Goal: Find specific page/section: Find specific page/section

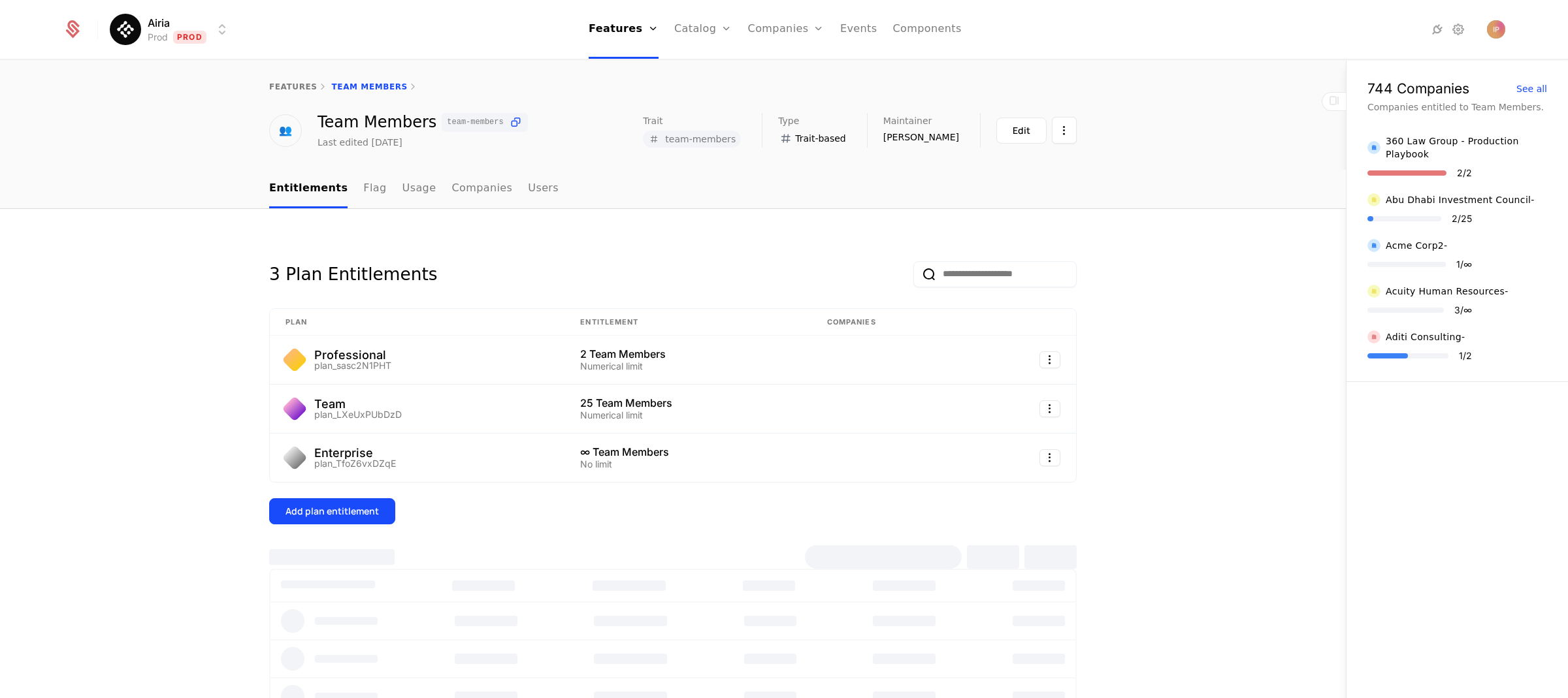
click at [190, 25] on html "Airia Prod Prod Features Features Flags Catalog Plans Add Ons Configuration Com…" at bounding box center [784, 349] width 1568 height 698
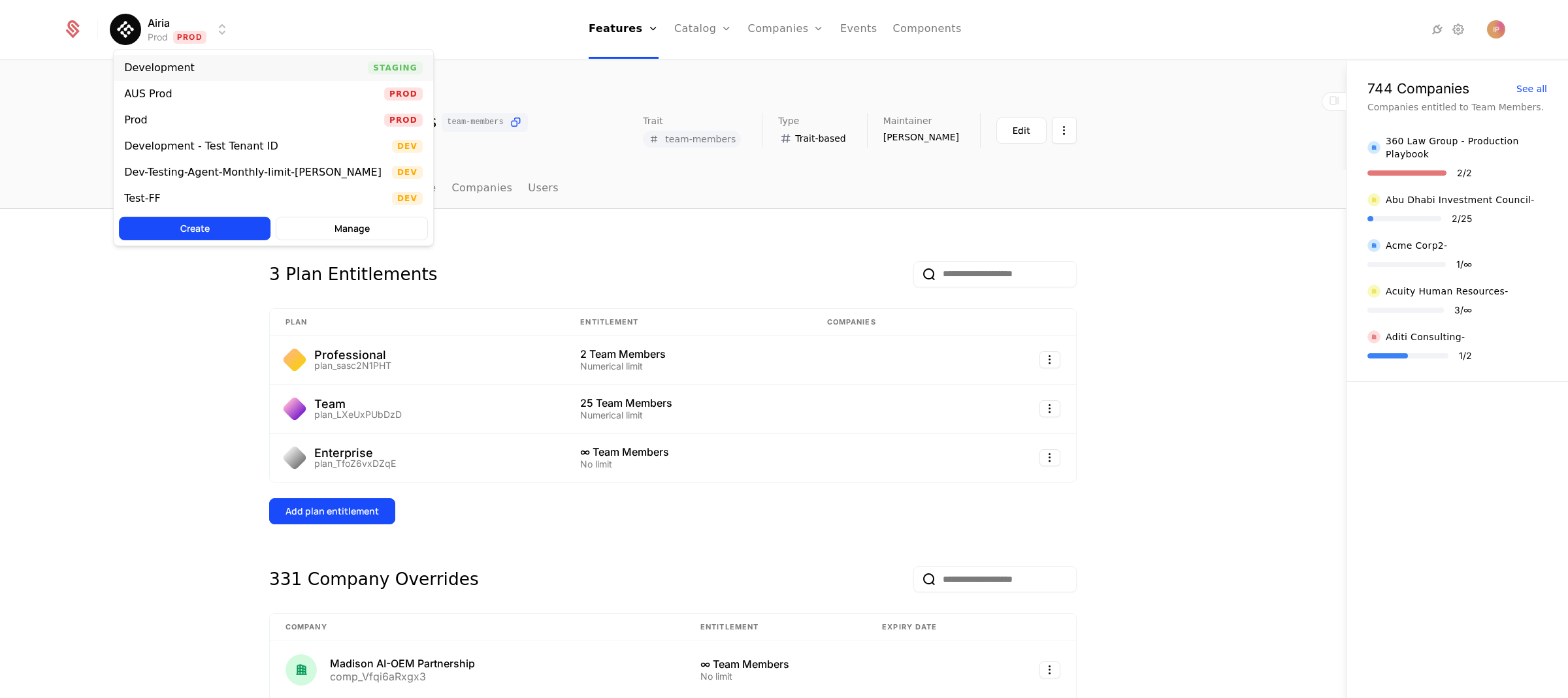
click at [203, 63] on div "Development Staging" at bounding box center [273, 68] width 319 height 26
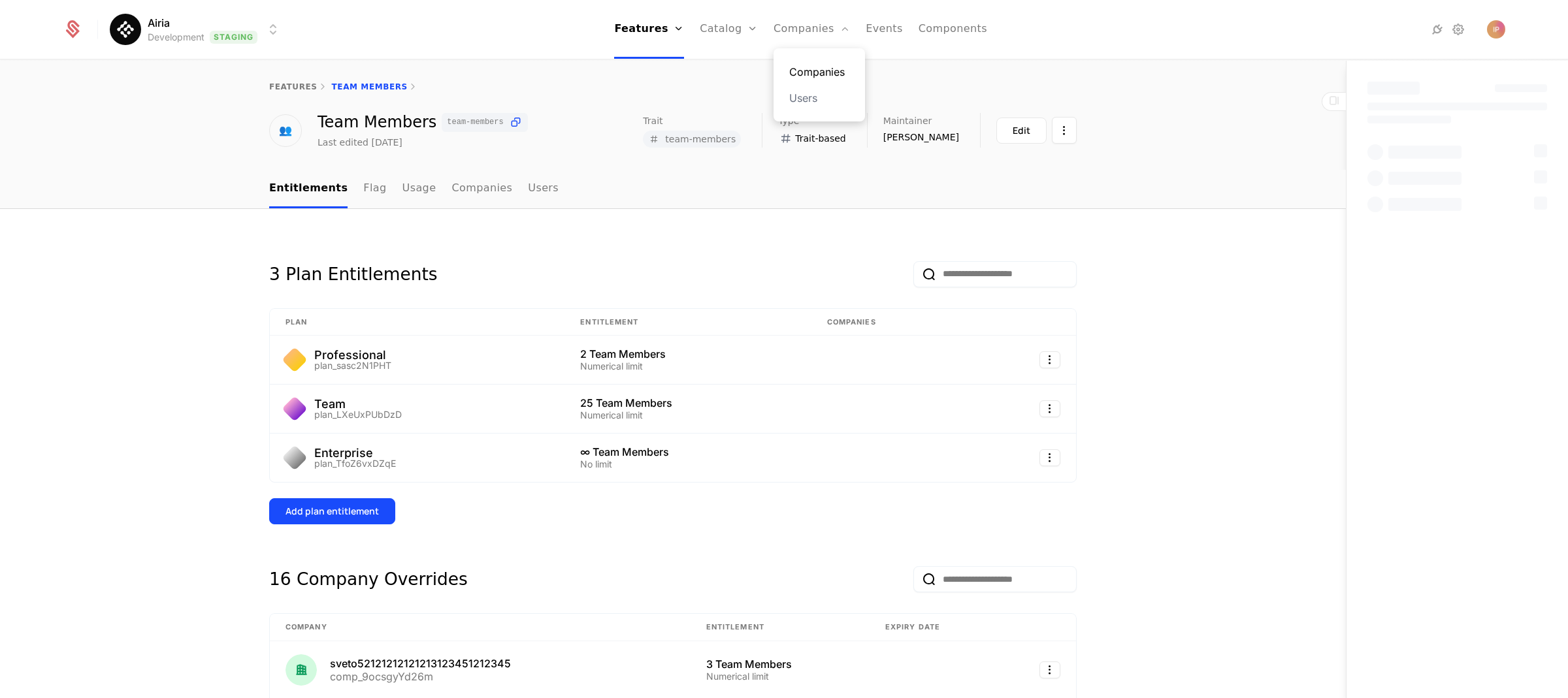
click at [810, 65] on link "Companies" at bounding box center [819, 72] width 60 height 16
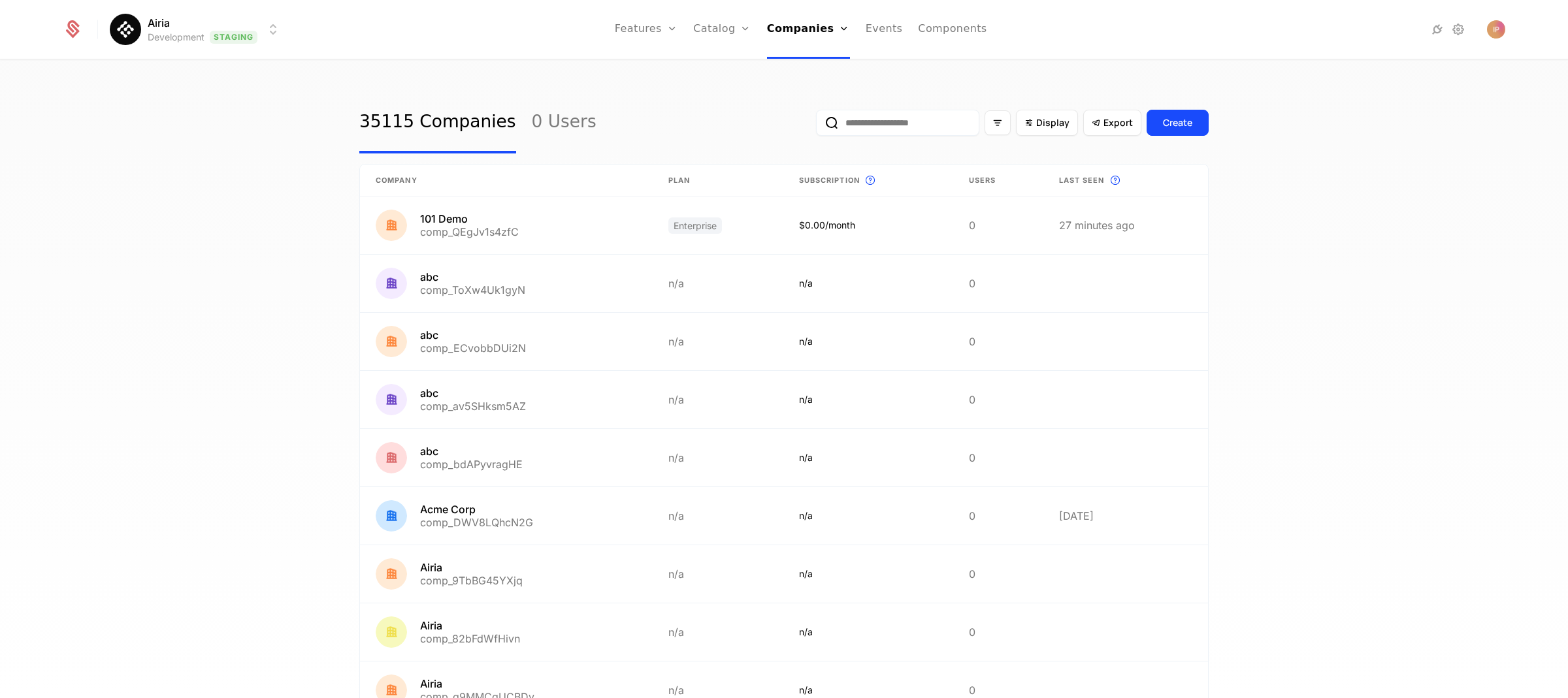
click at [888, 122] on input "email" at bounding box center [898, 123] width 163 height 26
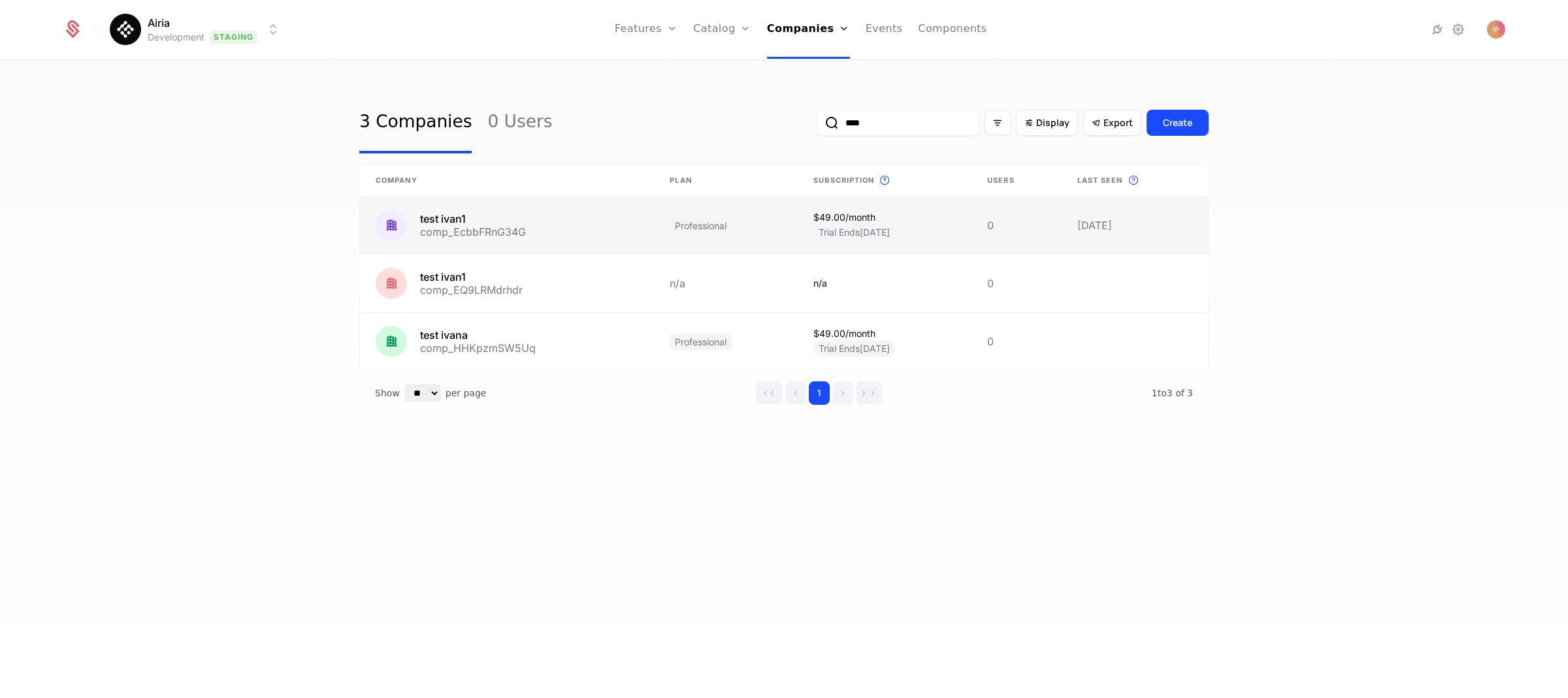
type input "****"
click at [548, 221] on link at bounding box center [507, 225] width 294 height 58
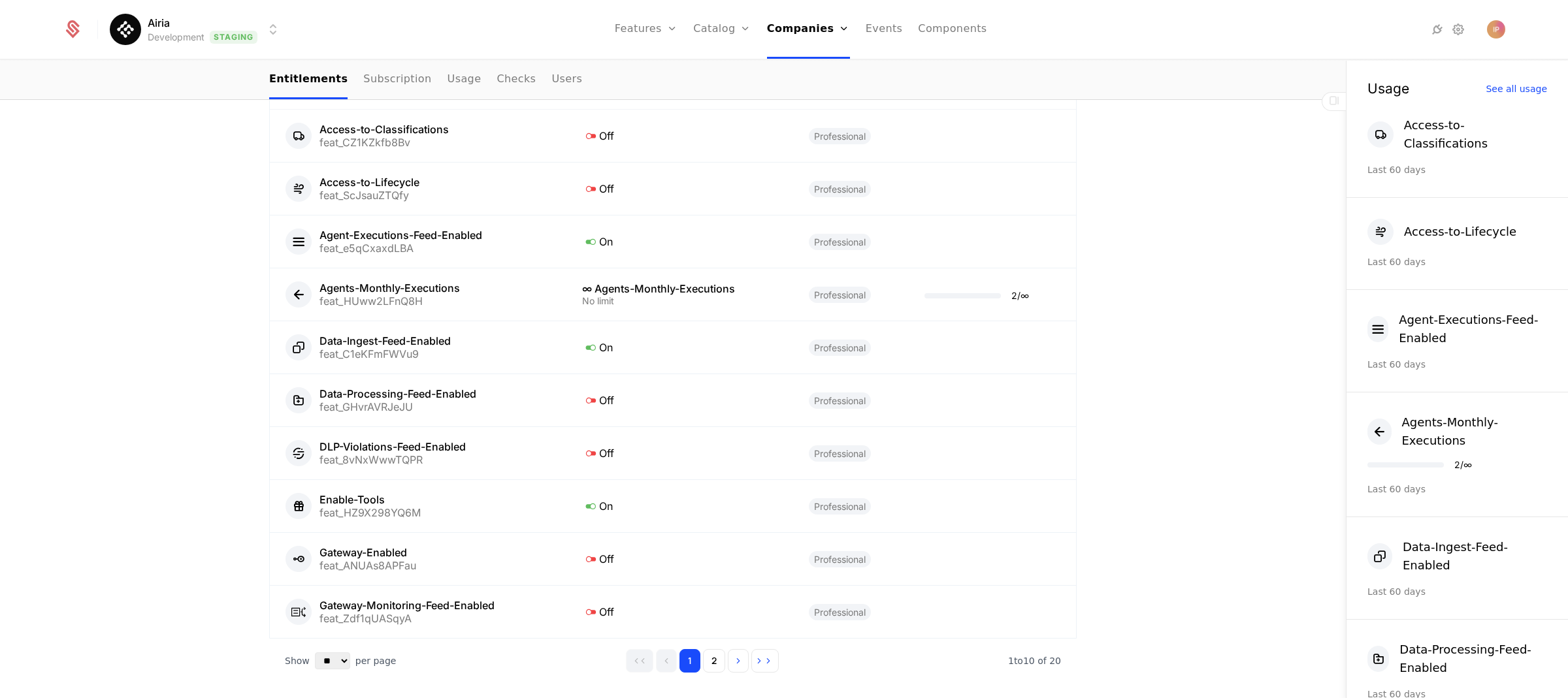
scroll to position [756, 0]
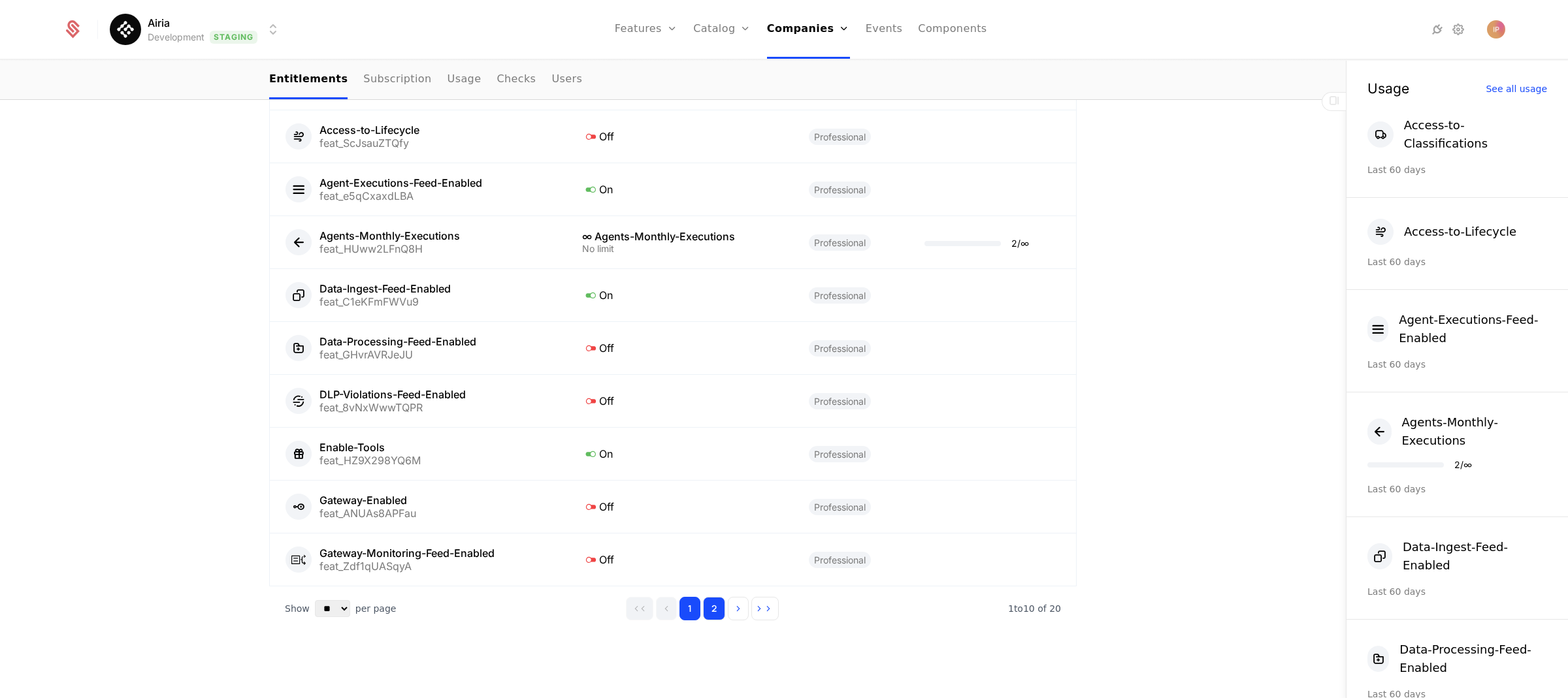
click at [709, 608] on button "2" at bounding box center [714, 608] width 22 height 24
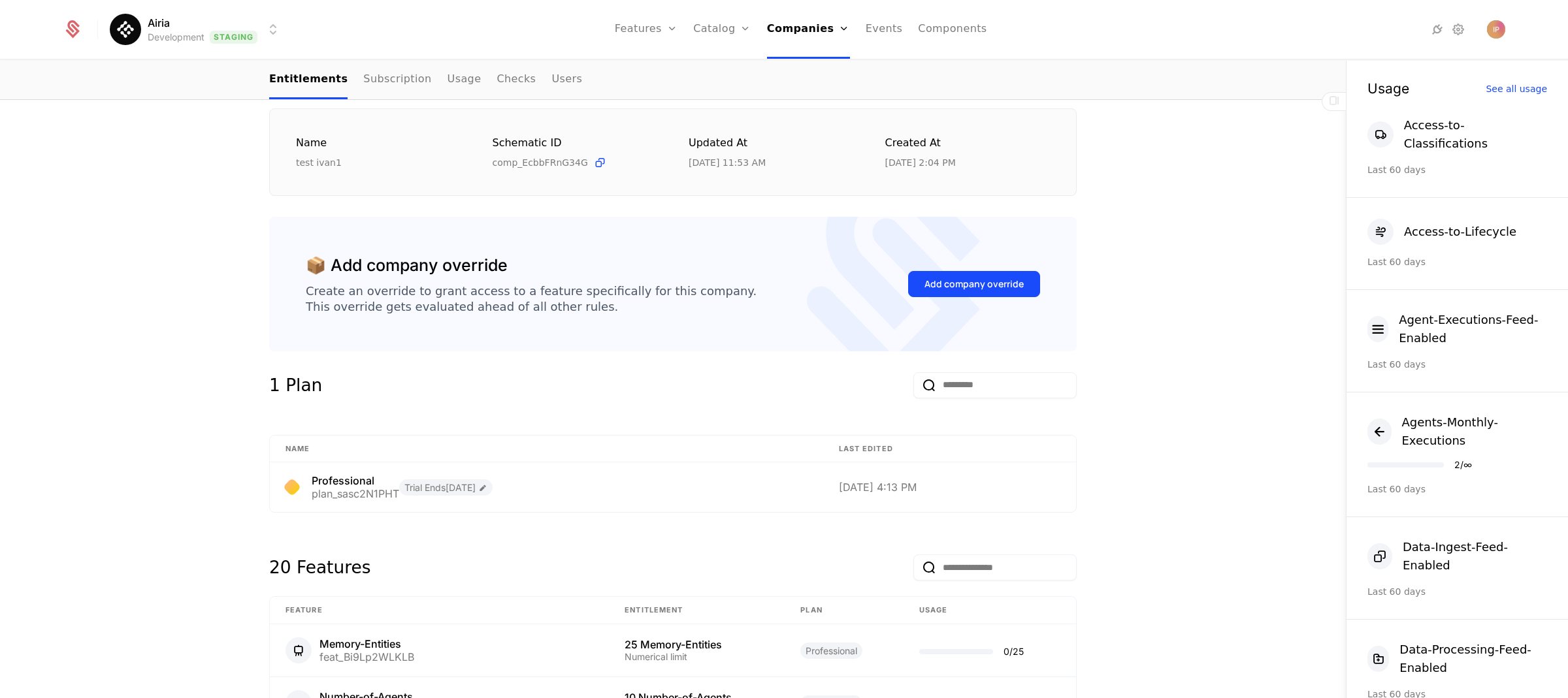
scroll to position [730, 0]
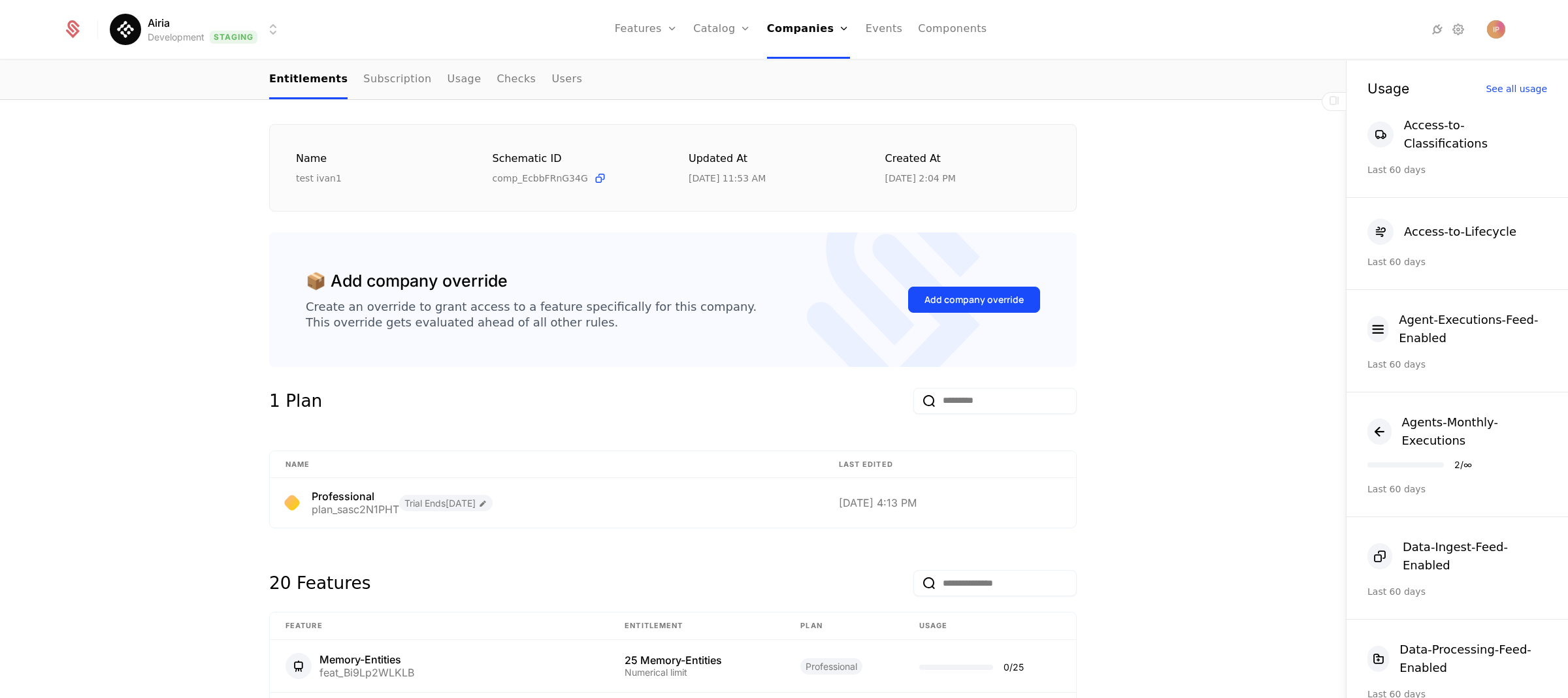
scroll to position [725, 0]
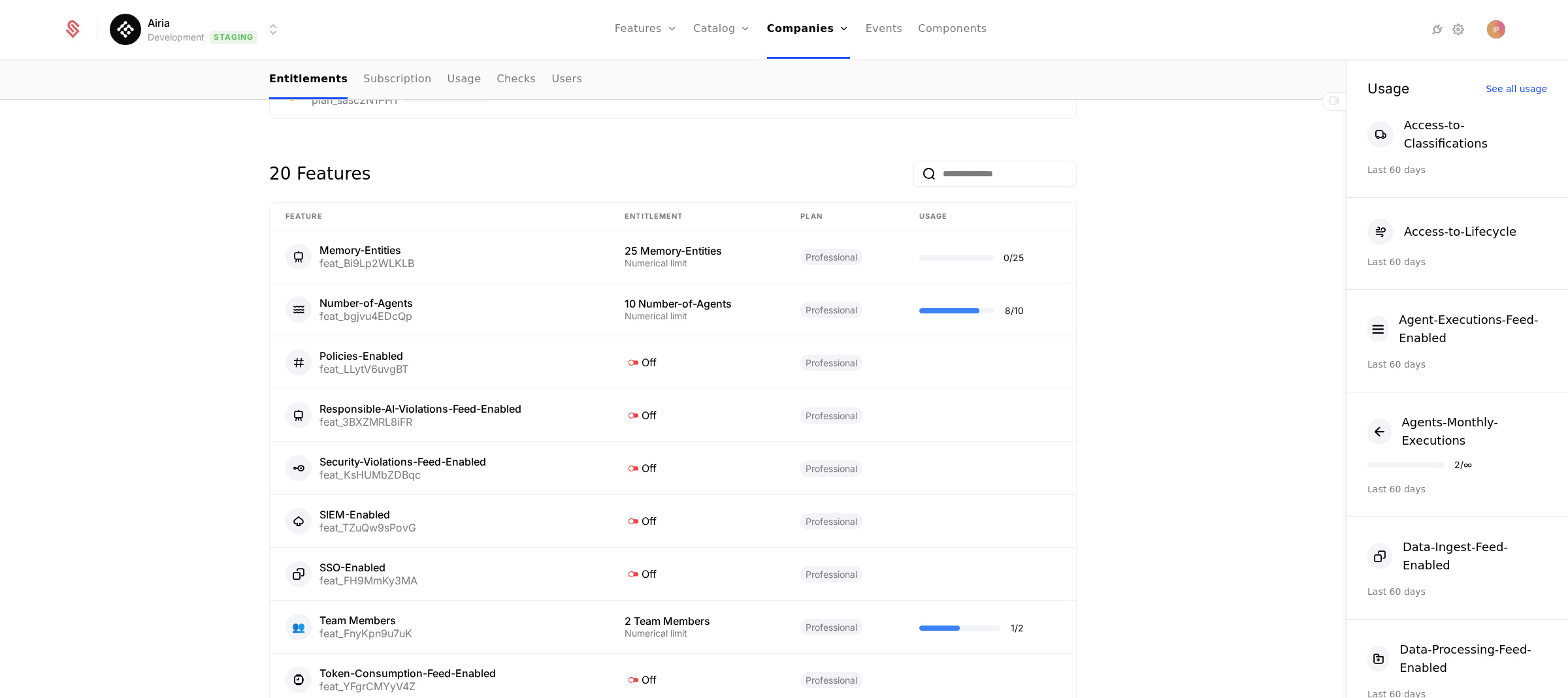
scroll to position [664, 0]
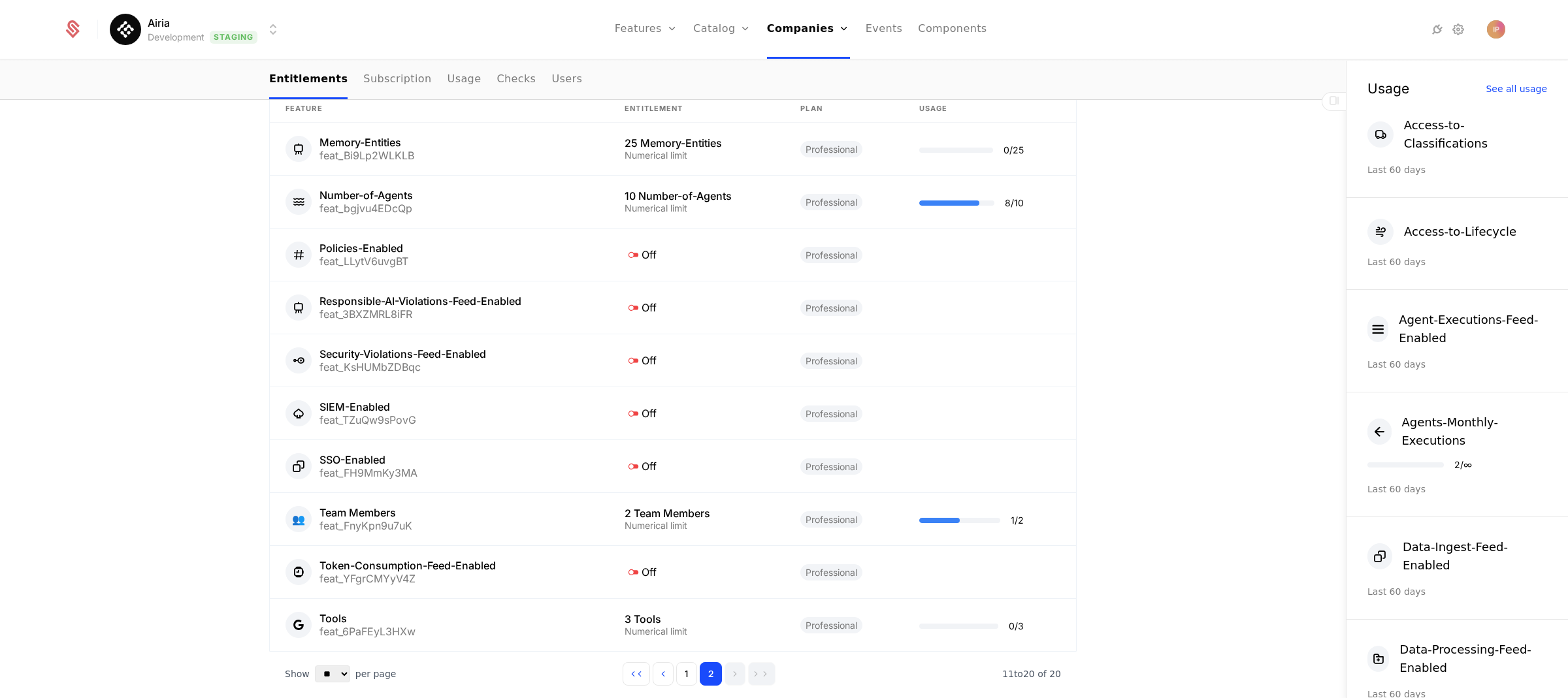
scroll to position [756, 0]
